Goal: Task Accomplishment & Management: Complete application form

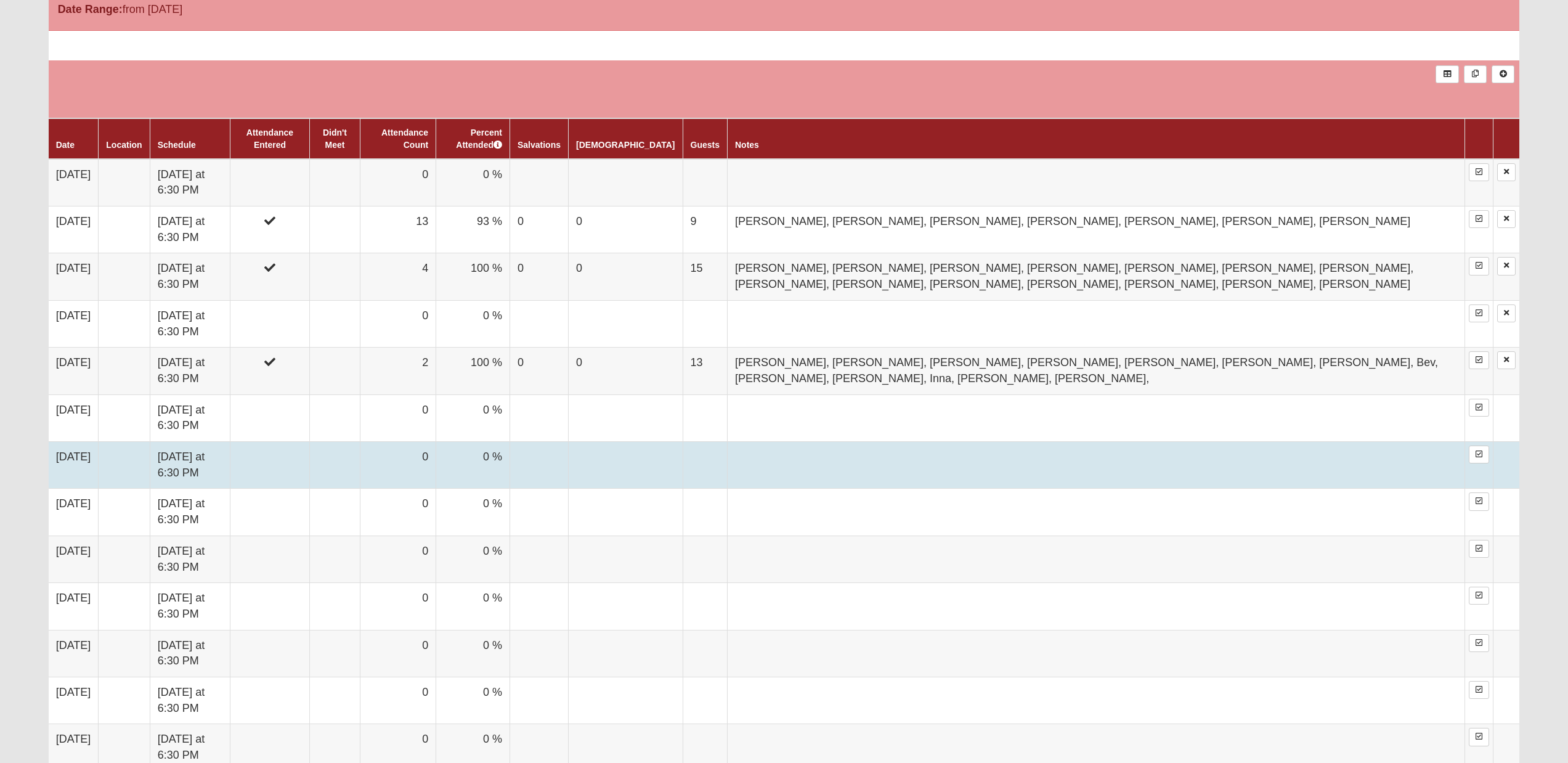
scroll to position [657, 0]
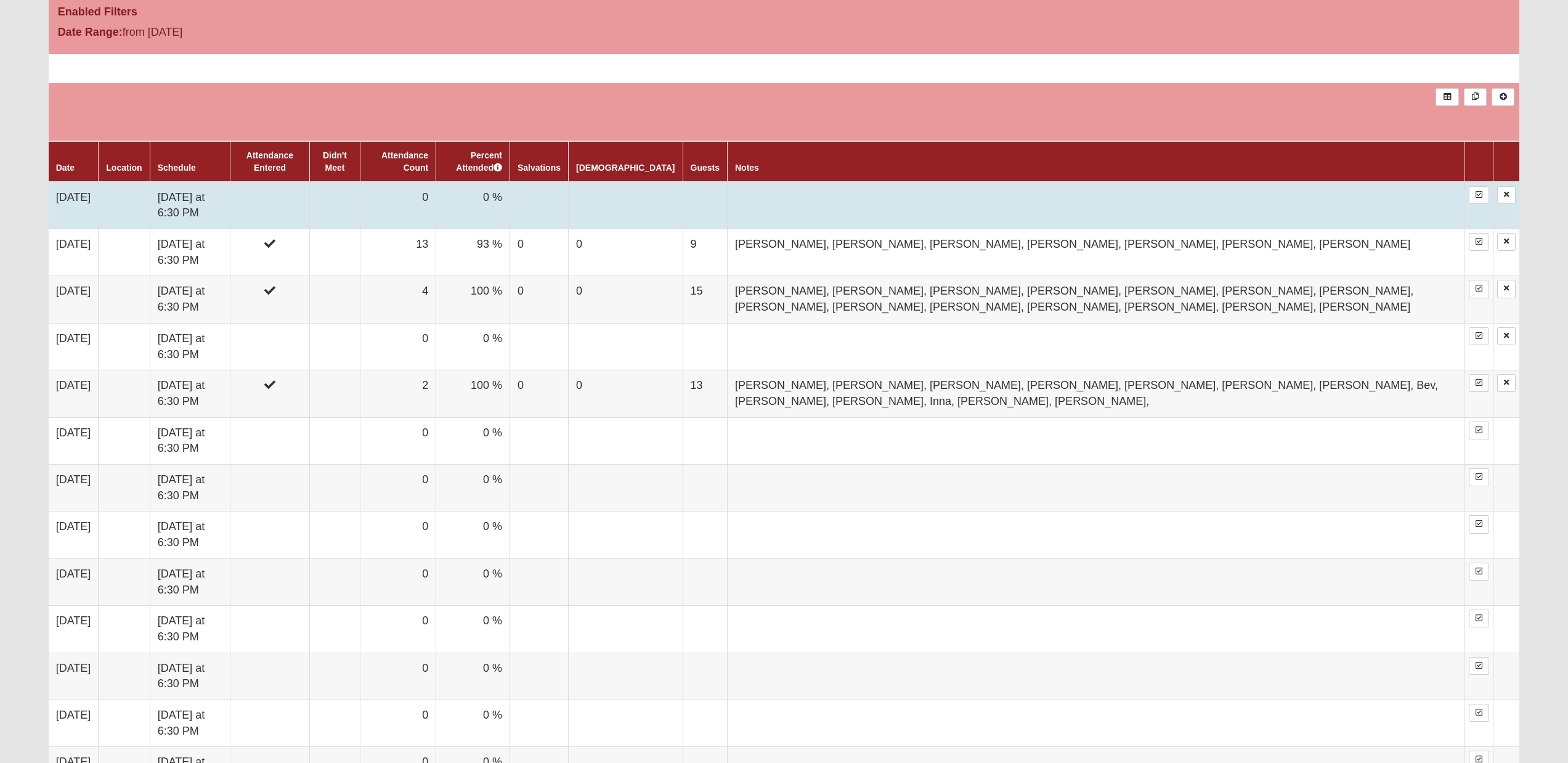
click at [230, 186] on td "[DATE] at 6:30 PM" at bounding box center [190, 205] width 80 height 47
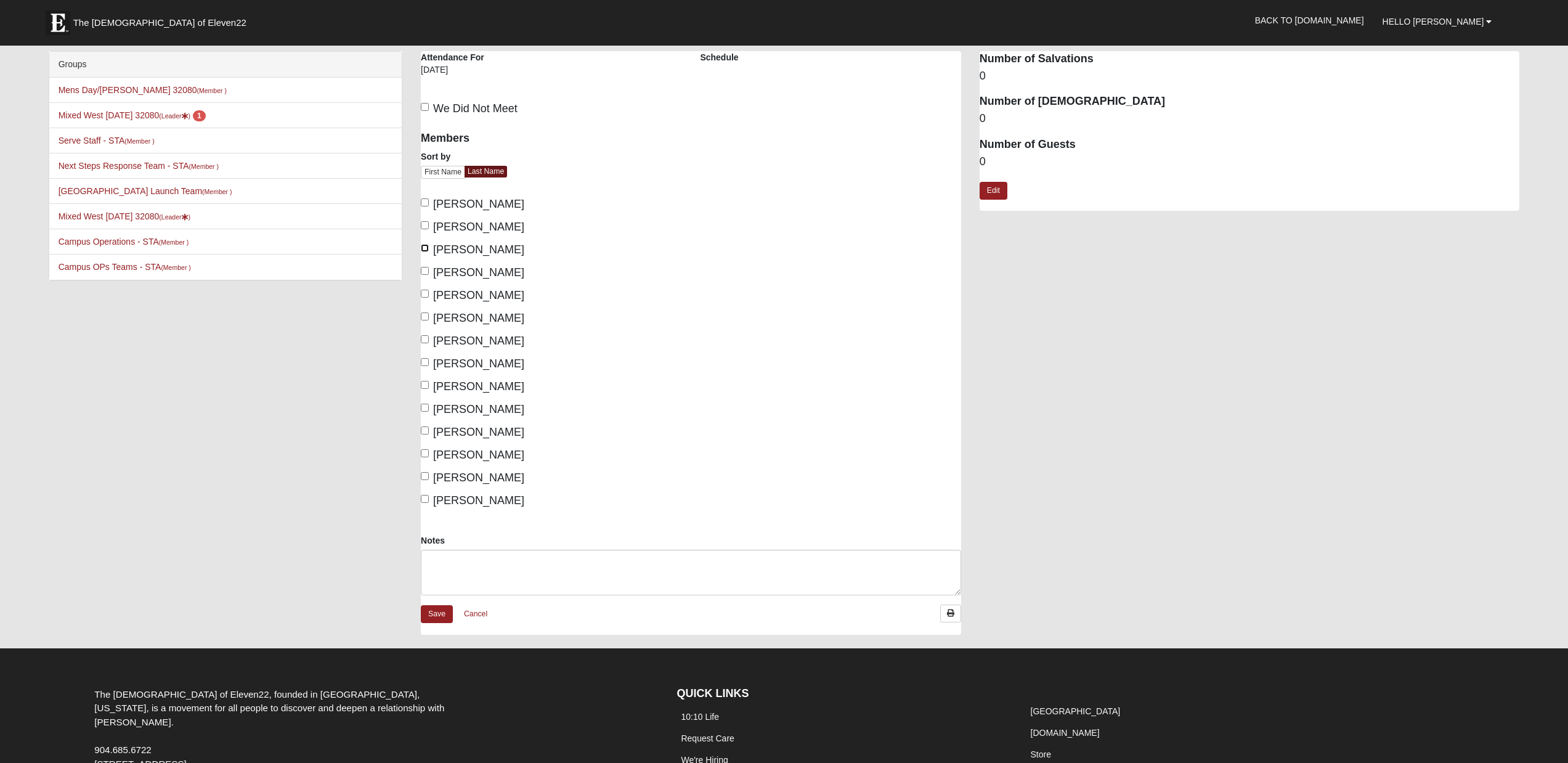
click at [426, 247] on input "Churchill, Linda" at bounding box center [424, 247] width 8 height 8
checkbox input "true"
click at [426, 270] on input "Gurskey, Inna" at bounding box center [424, 271] width 8 height 8
checkbox input "true"
click at [425, 297] on input "Hansen, Chase" at bounding box center [424, 293] width 8 height 8
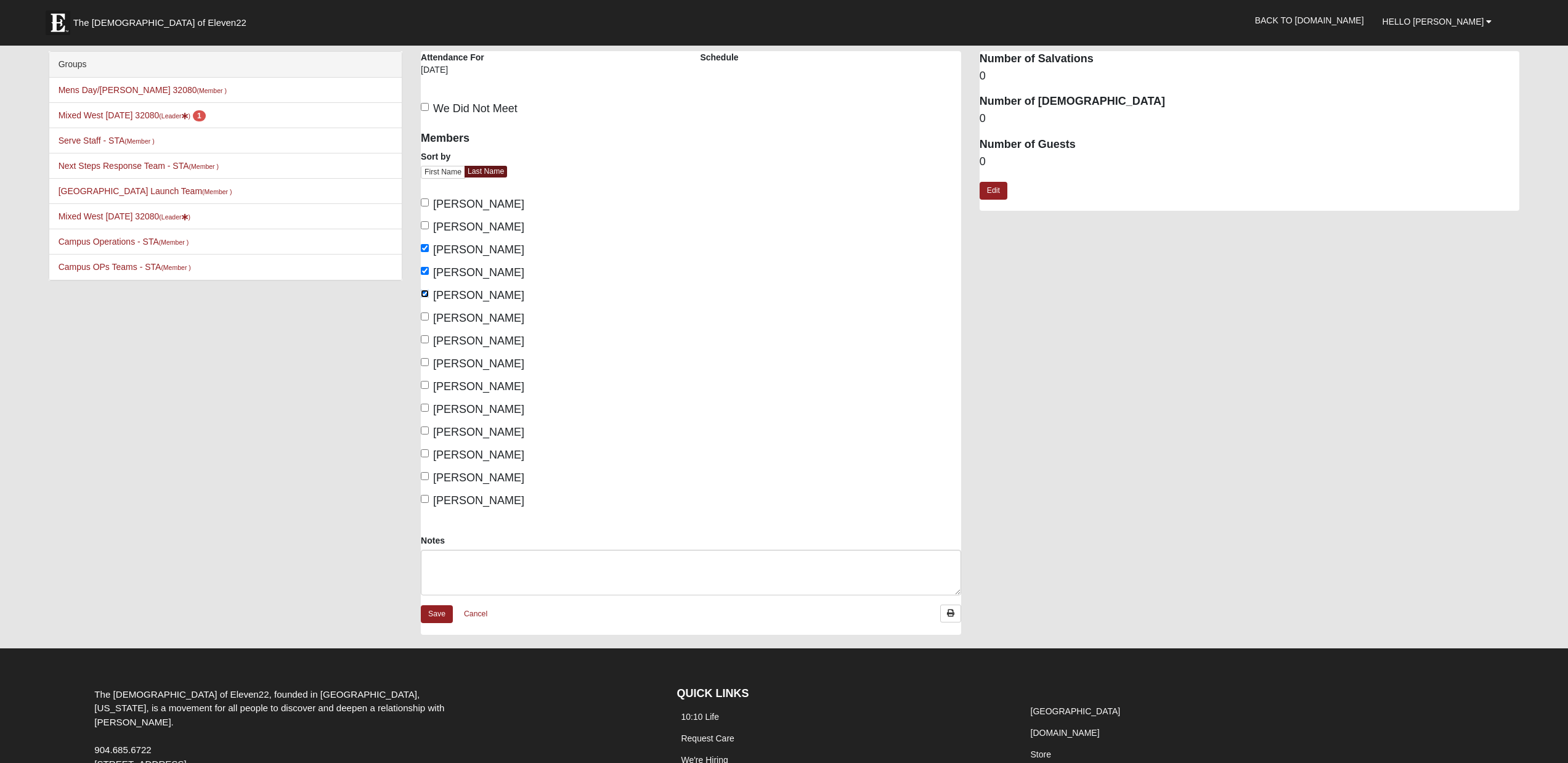
click at [425, 297] on input "Hansen, Chase" at bounding box center [424, 293] width 8 height 8
checkbox input "false"
click at [423, 318] on input "Hansen, Jennifer" at bounding box center [424, 316] width 8 height 8
checkbox input "true"
click at [424, 340] on input "Heilman, Anne" at bounding box center [424, 338] width 8 height 8
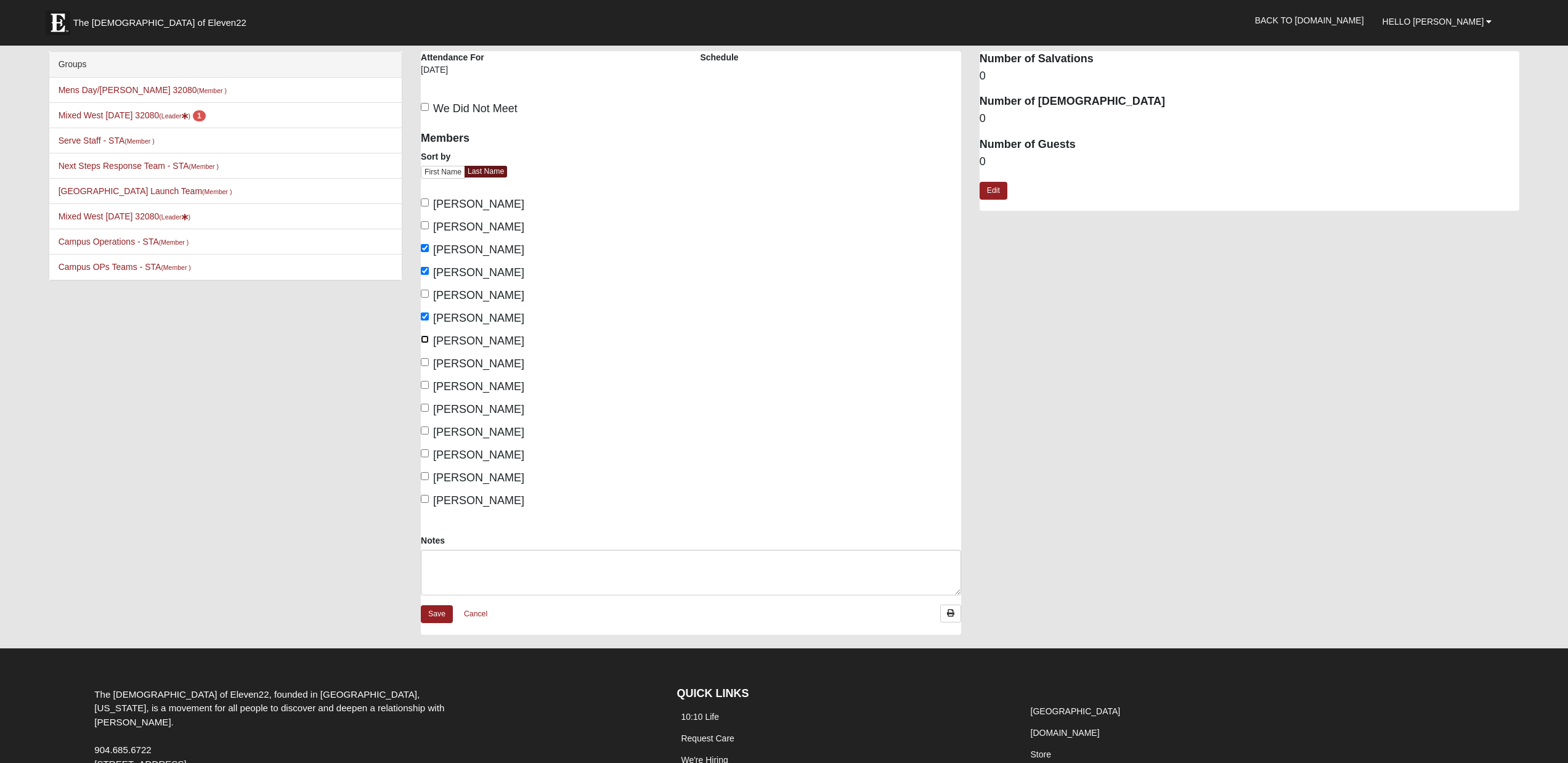
checkbox input "true"
click at [427, 361] on input "Heilman, Philip" at bounding box center [424, 361] width 8 height 8
checkbox input "true"
click at [427, 430] on input "Valdivieso, Haley" at bounding box center [424, 430] width 8 height 8
checkbox input "true"
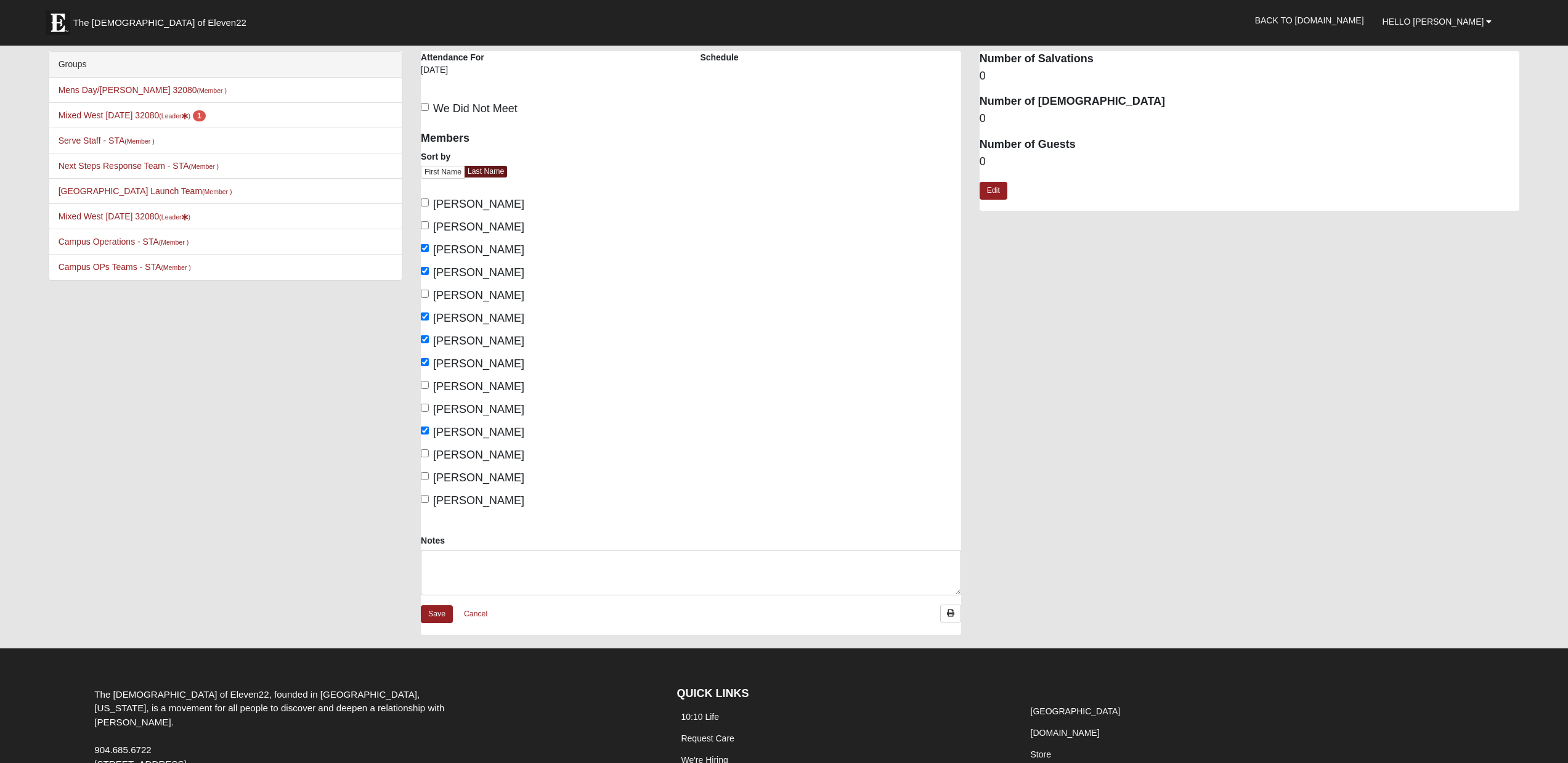
click at [430, 454] on label "Valdivieso, Matthew" at bounding box center [472, 455] width 104 height 16
click at [429, 454] on input "Valdivieso, Matthew" at bounding box center [424, 453] width 8 height 8
checkbox input "true"
click at [427, 479] on input "West, Greg" at bounding box center [424, 475] width 8 height 8
checkbox input "true"
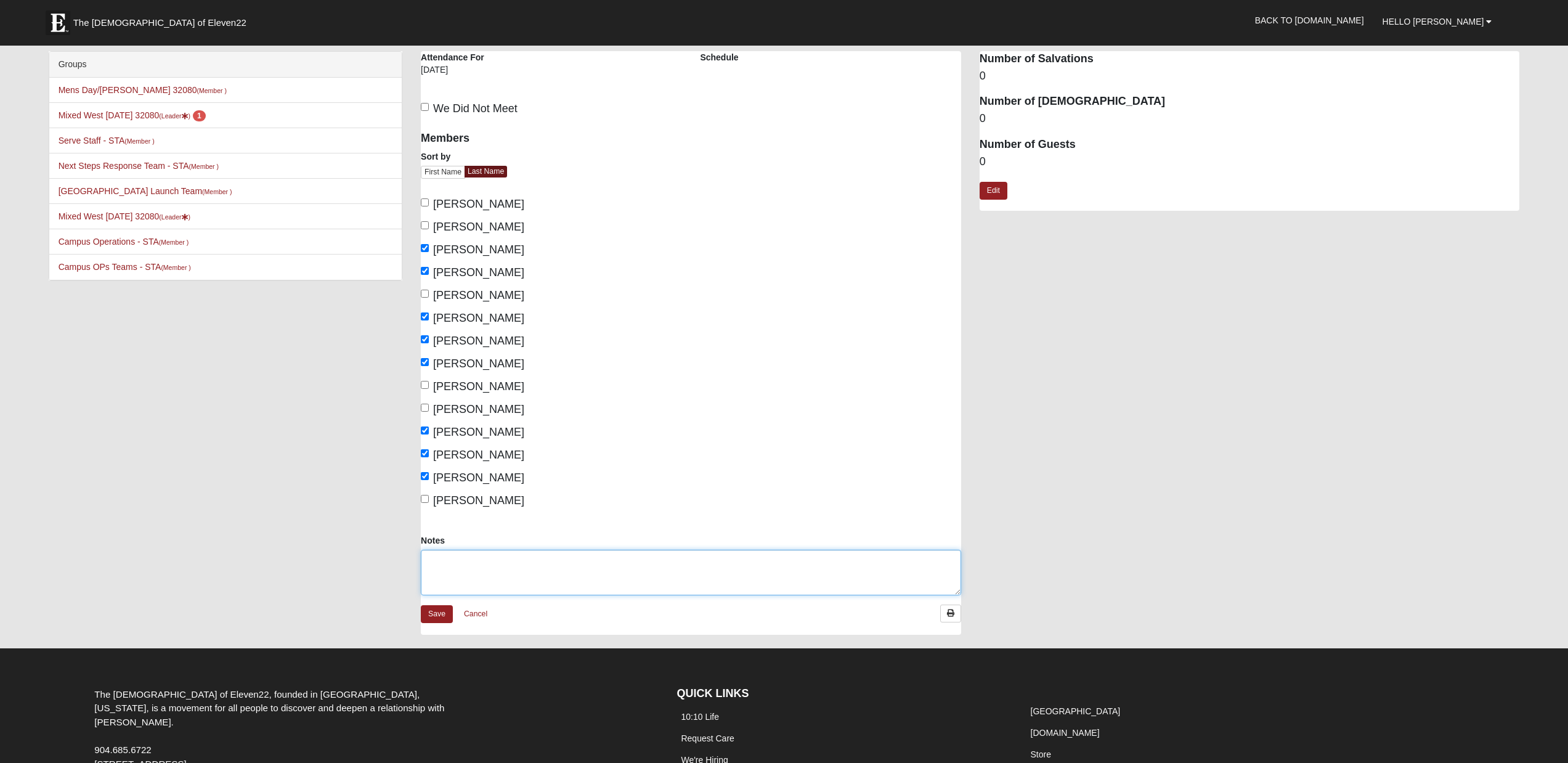
click at [438, 556] on textarea "Notes" at bounding box center [690, 572] width 540 height 45
type textarea "Daniel, Kyle, April, Dave, Lori,"
click at [995, 188] on link "Edit" at bounding box center [993, 190] width 27 height 18
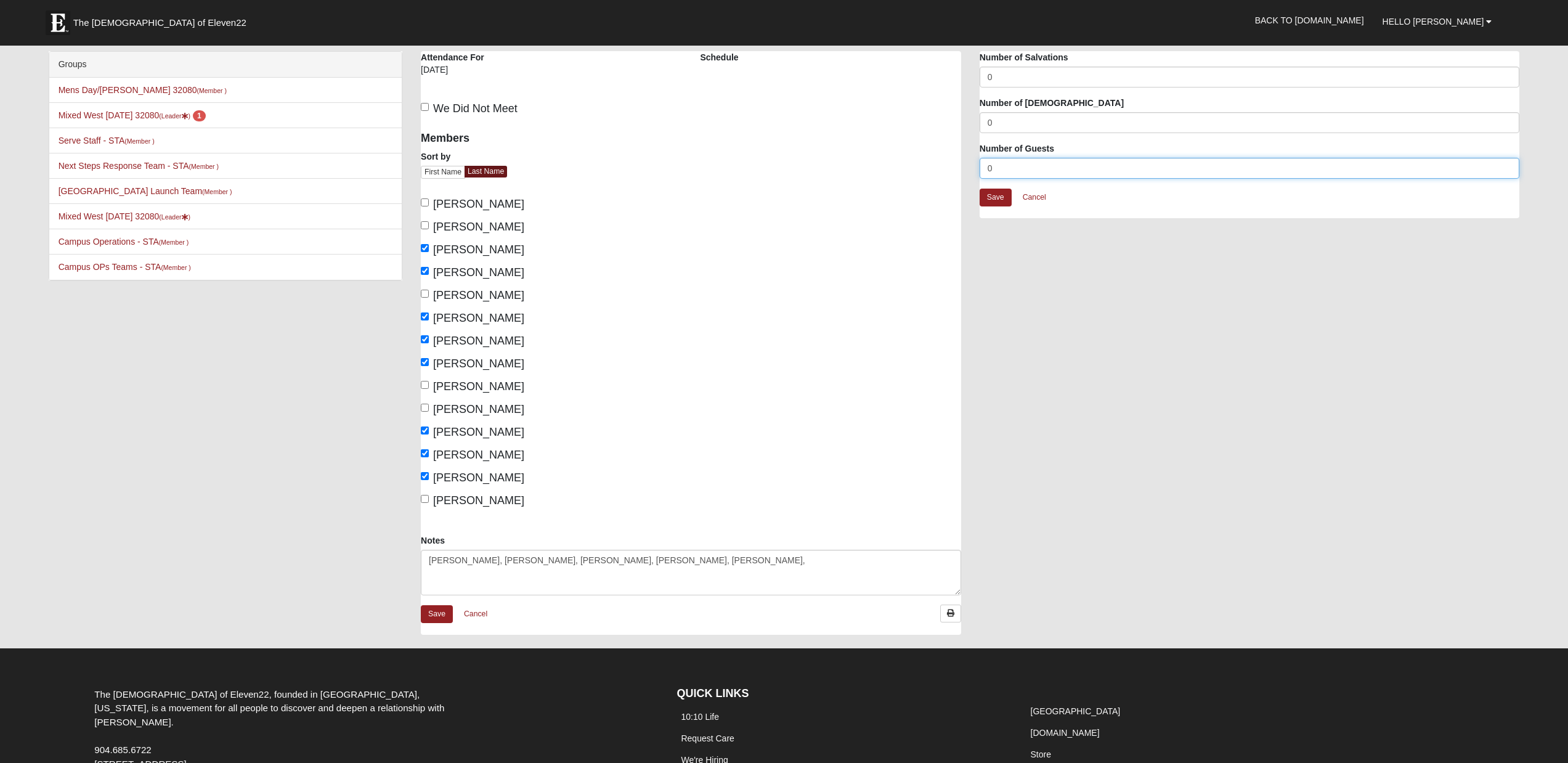
drag, startPoint x: 994, startPoint y: 168, endPoint x: 978, endPoint y: 166, distance: 16.1
click at [978, 166] on div "Attendance Occurrence Attributes Number of Salvations 0 Number of Baptisms 0 Nu…" at bounding box center [1249, 140] width 559 height 179
type input "5"
click at [999, 198] on link "Save" at bounding box center [995, 197] width 32 height 18
click at [445, 620] on link "Save" at bounding box center [436, 614] width 32 height 18
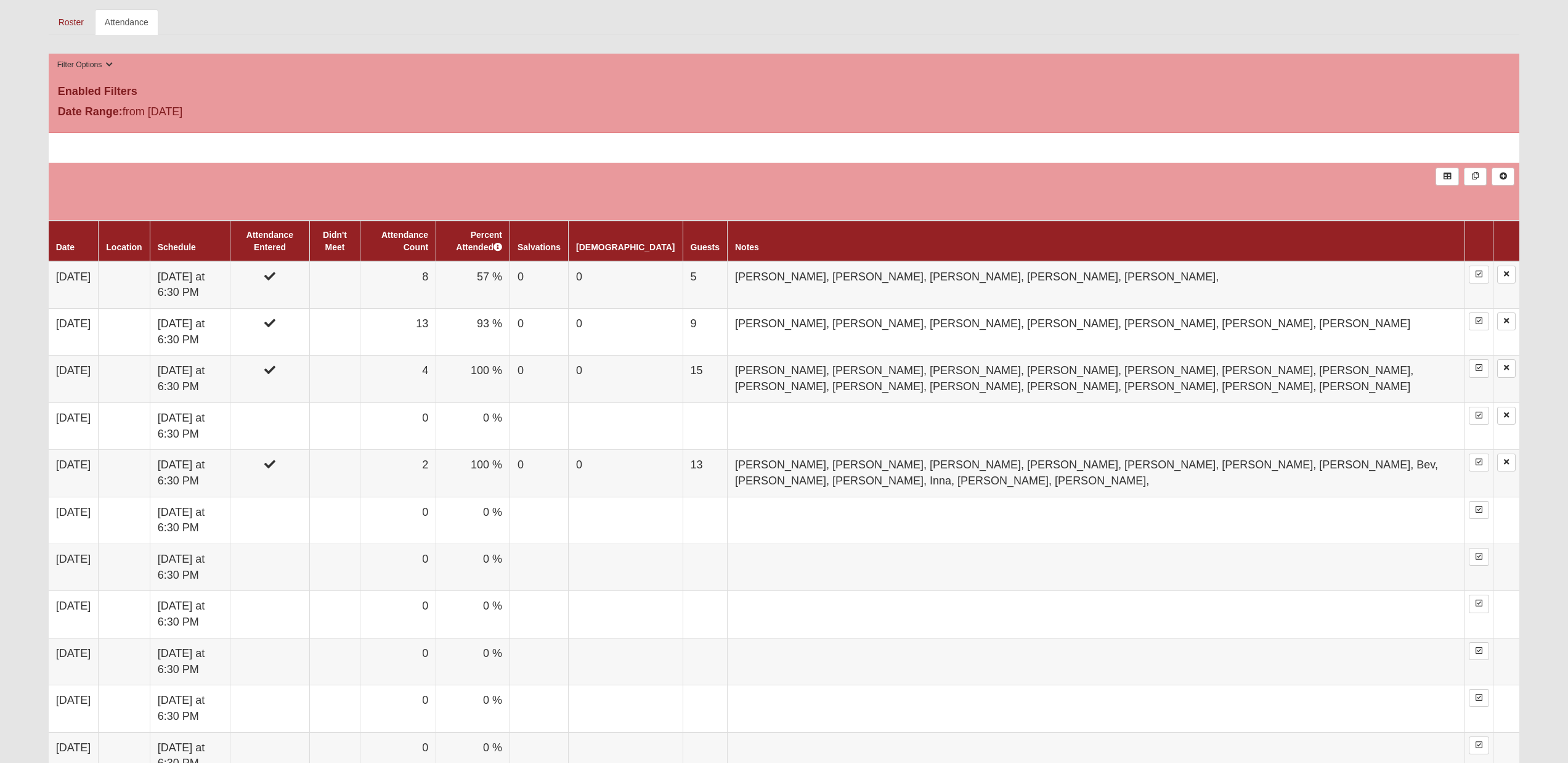
scroll to position [578, 0]
